Goal: Transaction & Acquisition: Purchase product/service

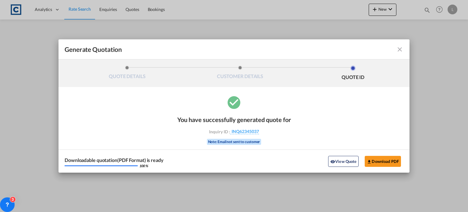
click at [400, 48] on md-icon "icon-close fg-AAA8AD cursor m-0" at bounding box center [399, 49] width 7 height 7
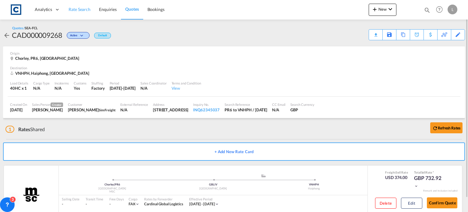
click at [76, 9] on span "Rate Search" at bounding box center [80, 9] width 22 height 5
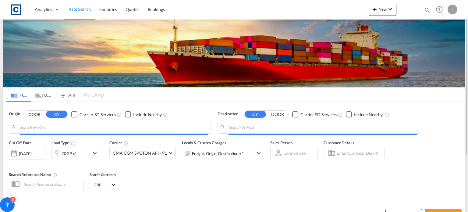
type input "GB-PR6, Chorley"
type input "Haiphong, VNHPH"
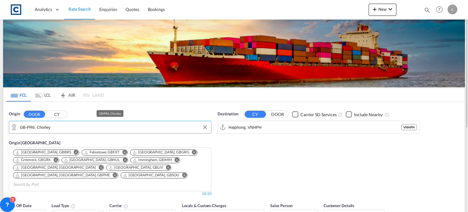
click at [59, 127] on input "GB-PR6, Chorley" at bounding box center [114, 127] width 188 height 9
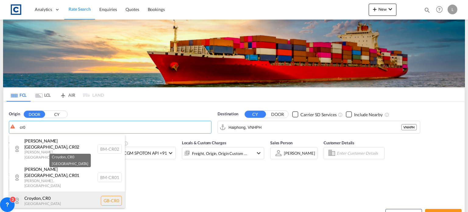
click at [29, 191] on div "Croydon , CR0 [GEOGRAPHIC_DATA] [GEOGRAPHIC_DATA]-CR0" at bounding box center [67, 200] width 116 height 18
type input "GB-CR0, Croydon"
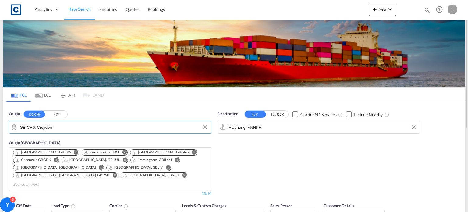
click at [276, 127] on input "Haiphong, VNHPH" at bounding box center [323, 127] width 188 height 9
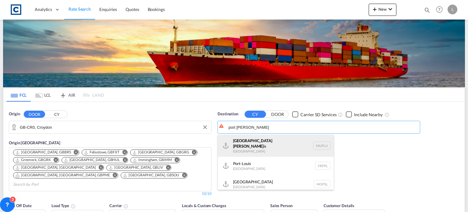
click at [239, 144] on div "[GEOGRAPHIC_DATA][PERSON_NAME] is [GEOGRAPHIC_DATA] [GEOGRAPHIC_DATA]" at bounding box center [276, 146] width 116 height 22
type input "[GEOGRAPHIC_DATA], MUPLU"
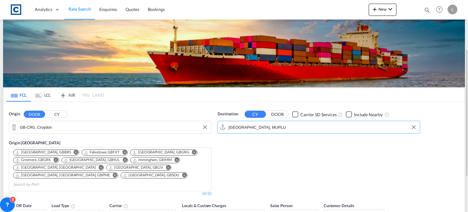
scroll to position [61, 0]
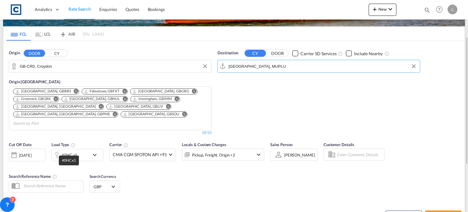
click at [68, 151] on div "40HC x1" at bounding box center [70, 155] width 16 height 9
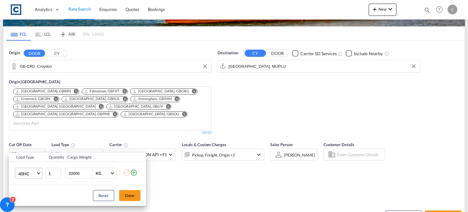
click at [16, 174] on md-select "40HC 20GP 40GP 40HC 45HC 20RE 40RE 40HR 20OT 40OT 20FR 40FR 40NR 20NR 45S 20TK …" at bounding box center [28, 173] width 27 height 11
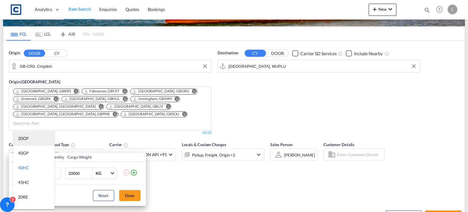
click at [23, 138] on div "20GP" at bounding box center [23, 138] width 11 height 6
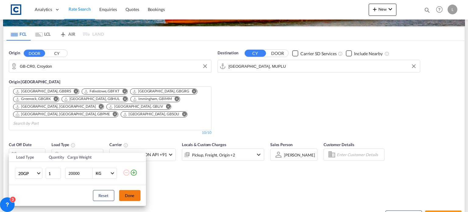
click at [130, 195] on button "Done" at bounding box center [129, 195] width 21 height 11
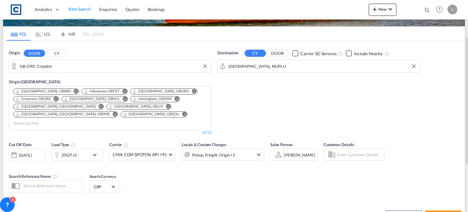
click at [253, 186] on div "Cut Off Date [DATE] [DATE] Load Type 20GP x1 Carrier CMA CGM SPOTON API +91 Onl…" at bounding box center [234, 167] width 462 height 59
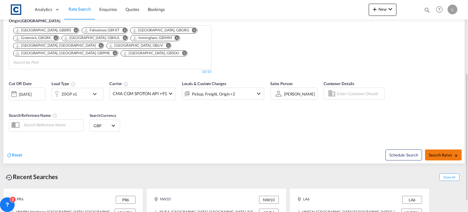
click at [445, 149] on button "Search Rates" at bounding box center [443, 154] width 37 height 11
type input "CR0 to MUPLU / [DATE]"
